Goal: Use online tool/utility: Utilize a website feature to perform a specific function

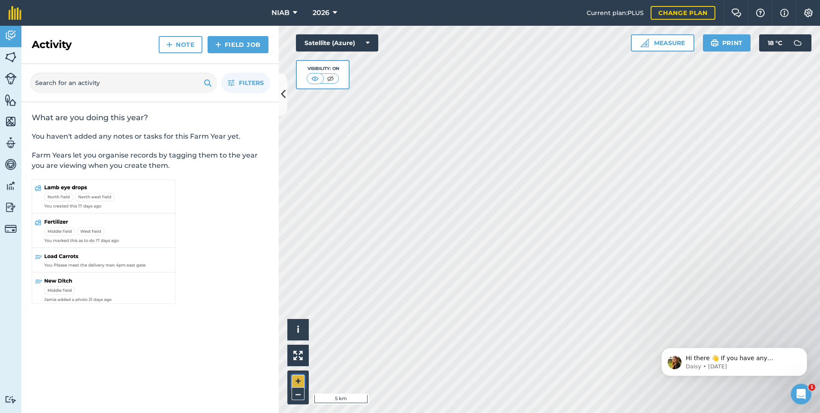
click at [299, 379] on button "+" at bounding box center [298, 381] width 13 height 13
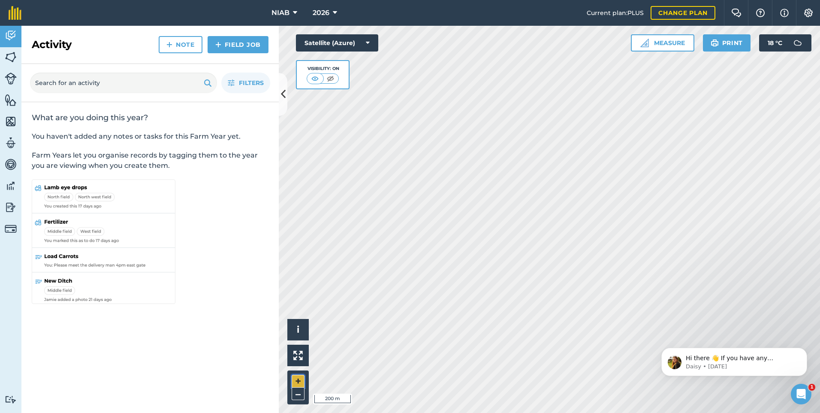
click at [298, 378] on button "+" at bounding box center [298, 381] width 13 height 13
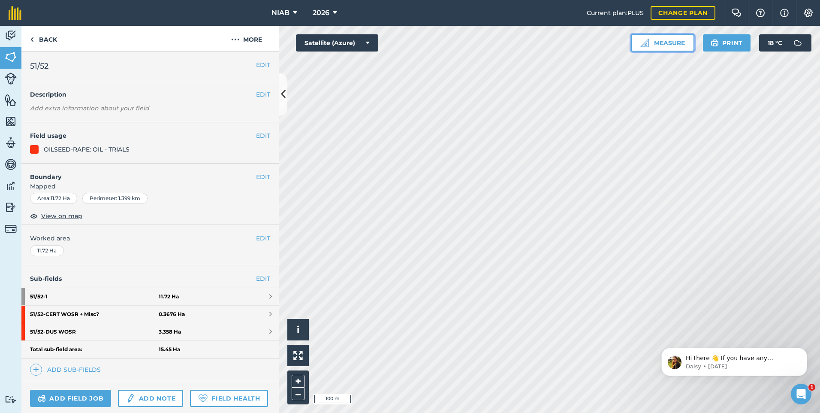
click at [682, 41] on button "Measure" at bounding box center [663, 42] width 64 height 17
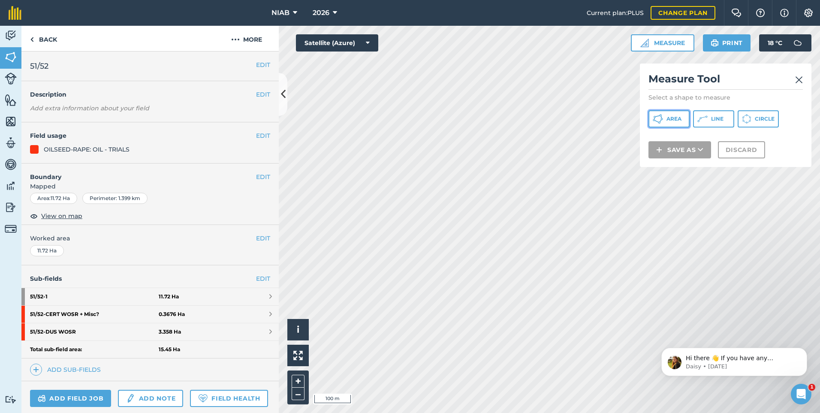
click at [677, 118] on span "Area" at bounding box center [674, 118] width 15 height 7
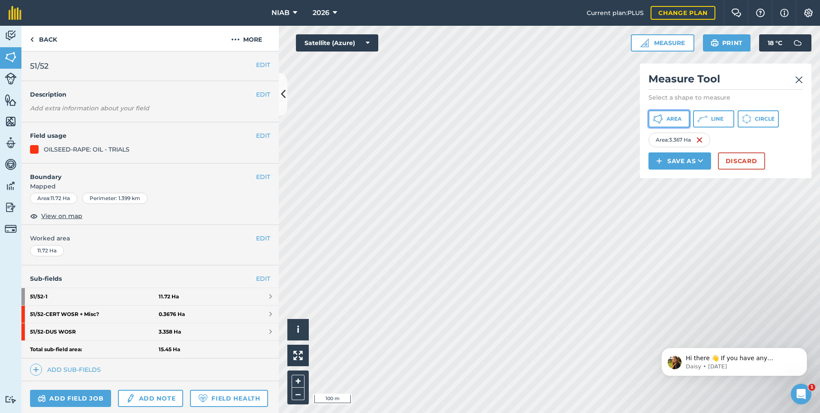
click at [669, 115] on button "Area" at bounding box center [669, 118] width 41 height 17
click at [746, 162] on button "Discard" at bounding box center [741, 160] width 47 height 17
